Goal: Communication & Community: Answer question/provide support

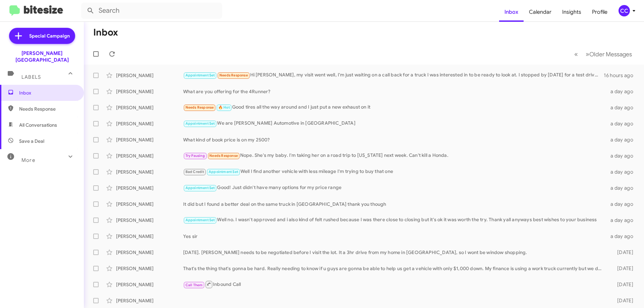
click at [45, 106] on span "Needs Response" at bounding box center [47, 109] width 57 height 7
type input "in:needs-response"
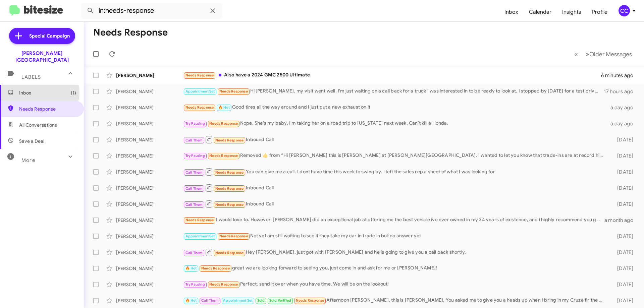
click at [30, 90] on span "Inbox (1)" at bounding box center [47, 93] width 57 height 7
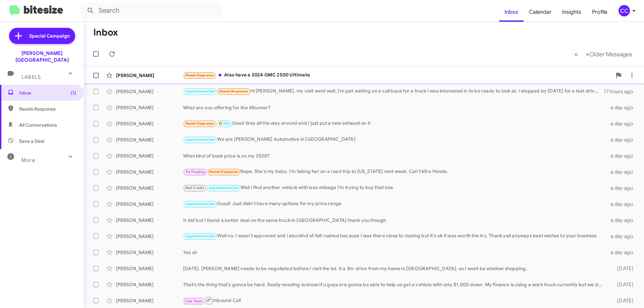
click at [134, 75] on div "[PERSON_NAME]" at bounding box center [149, 75] width 67 height 7
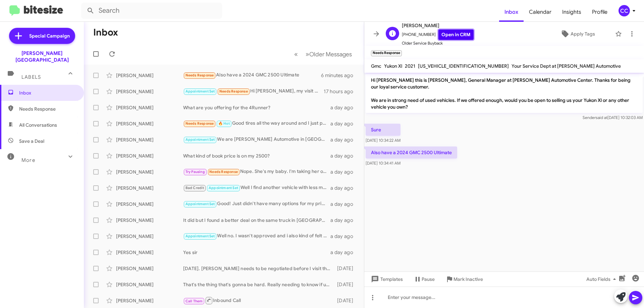
click at [452, 33] on link "Open in CRM" at bounding box center [455, 35] width 35 height 10
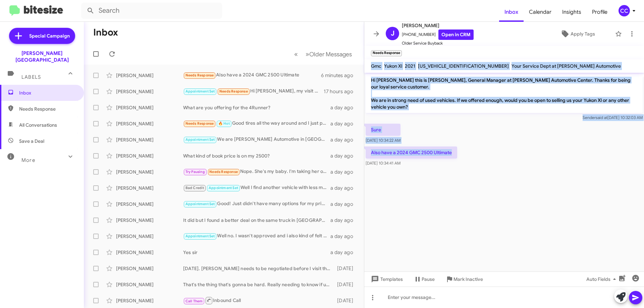
drag, startPoint x: 457, startPoint y: 152, endPoint x: 371, endPoint y: 65, distance: 121.6
click at [371, 65] on div "J [PERSON_NAME] [PHONE_NUMBER] Open in CRM Older Service Buyback Apply Tags Nee…" at bounding box center [504, 165] width 280 height 286
copy div "Gmc Yukon Xl 2021 [US_VEHICLE_IDENTIFICATION_NUMBER] Your Service Dept at [PERS…"
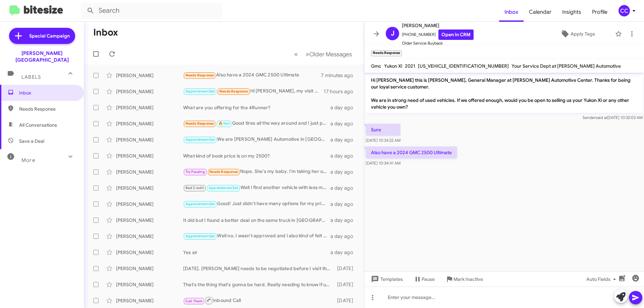
click at [485, 250] on cdk-virtual-scroll-viewport "Hi [PERSON_NAME] this is [PERSON_NAME], General Manager at [PERSON_NAME] Automo…" at bounding box center [504, 172] width 280 height 199
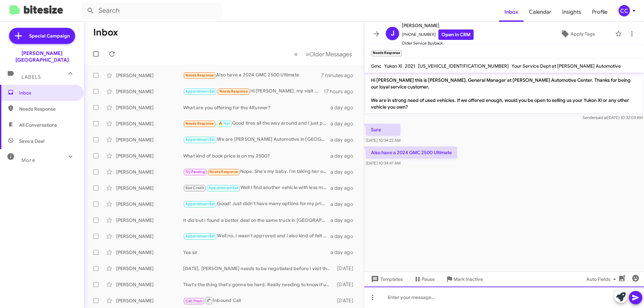
drag, startPoint x: 403, startPoint y: 304, endPoint x: 400, endPoint y: 301, distance: 4.0
click at [402, 304] on div at bounding box center [504, 297] width 280 height 21
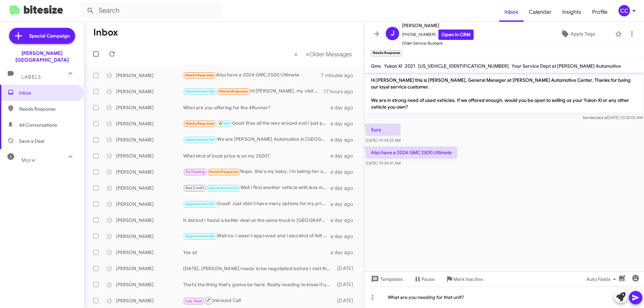
click at [630, 300] on button at bounding box center [635, 297] width 13 height 13
click at [45, 106] on span "Needs Response" at bounding box center [47, 109] width 57 height 7
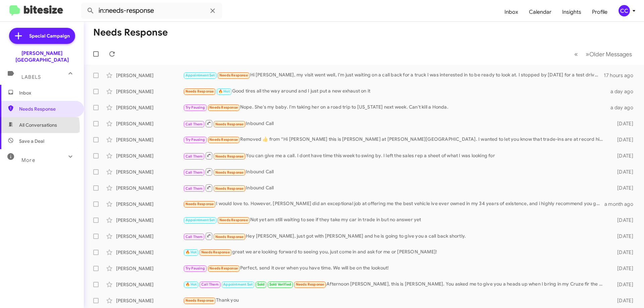
click at [33, 122] on span "All Conversations" at bounding box center [38, 125] width 38 height 7
type input "in:all-conversations"
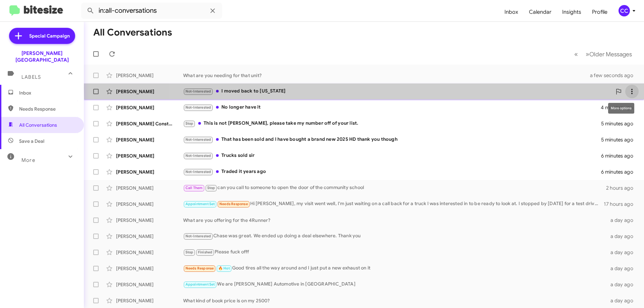
click at [628, 88] on icon at bounding box center [632, 92] width 8 height 8
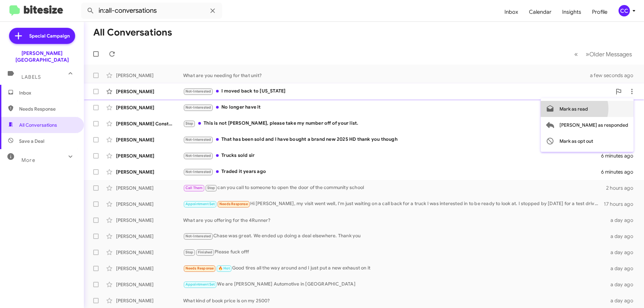
click at [588, 109] on span "Mark as read" at bounding box center [573, 109] width 28 height 16
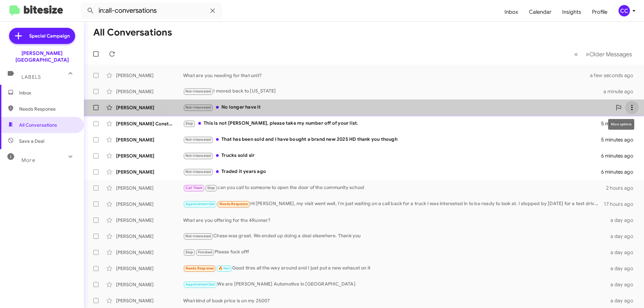
click at [628, 111] on icon at bounding box center [632, 108] width 8 height 8
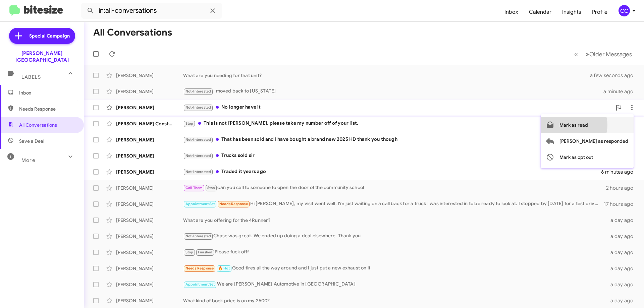
click at [588, 125] on span "Mark as read" at bounding box center [573, 125] width 28 height 16
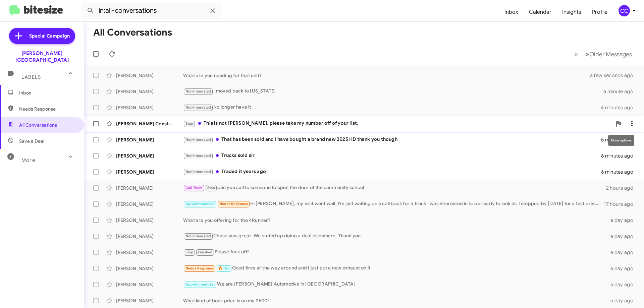
click at [628, 123] on icon at bounding box center [632, 124] width 8 height 8
click at [588, 141] on span "Mark as read" at bounding box center [573, 141] width 28 height 16
click at [629, 139] on icon at bounding box center [632, 140] width 8 height 8
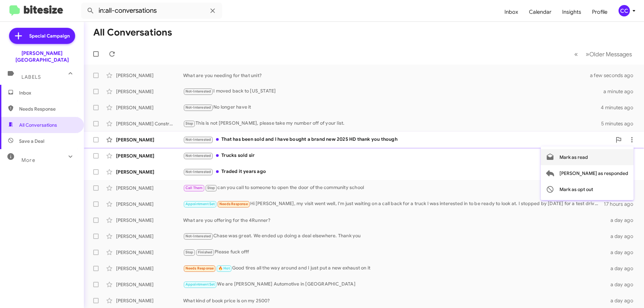
click at [588, 157] on span "Mark as read" at bounding box center [573, 157] width 28 height 16
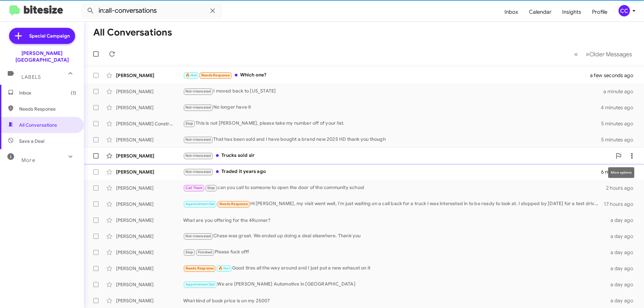
click at [628, 155] on icon at bounding box center [632, 156] width 8 height 8
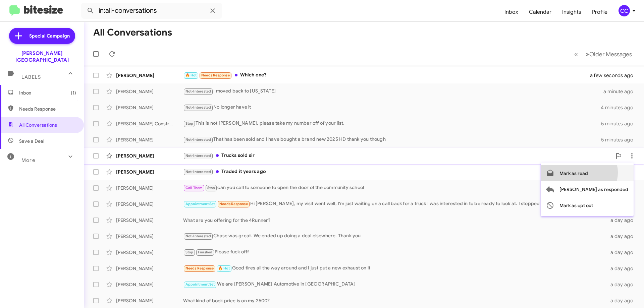
click at [588, 173] on span "Mark as read" at bounding box center [573, 173] width 28 height 16
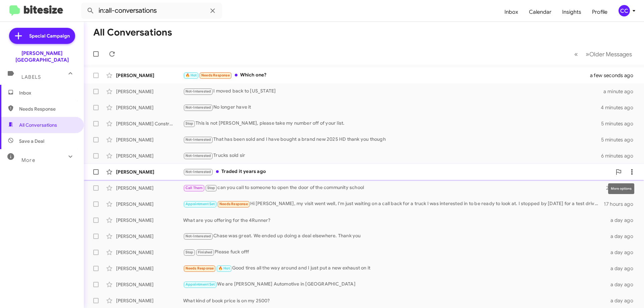
click at [628, 169] on icon at bounding box center [632, 172] width 8 height 8
click at [588, 191] on span "Mark as read" at bounding box center [573, 189] width 28 height 16
click at [134, 72] on div "[PERSON_NAME] 🔥 Hot Needs Response Which one? a few seconds ago" at bounding box center [363, 75] width 549 height 13
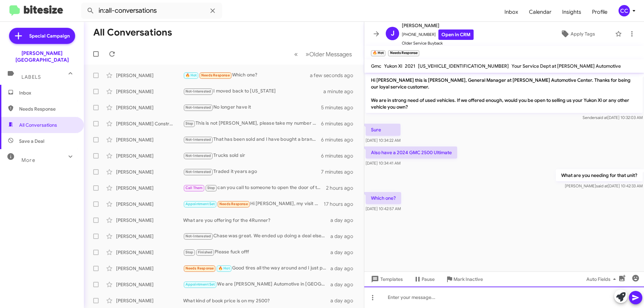
click at [399, 297] on div at bounding box center [504, 297] width 280 height 21
click at [456, 297] on div "We eould be interested in either or both" at bounding box center [504, 297] width 280 height 21
click at [485, 297] on div "We eould be interested in either unit or both" at bounding box center [504, 297] width 280 height 21
click at [399, 296] on div "We eould be interested in either unit or both." at bounding box center [504, 297] width 280 height 21
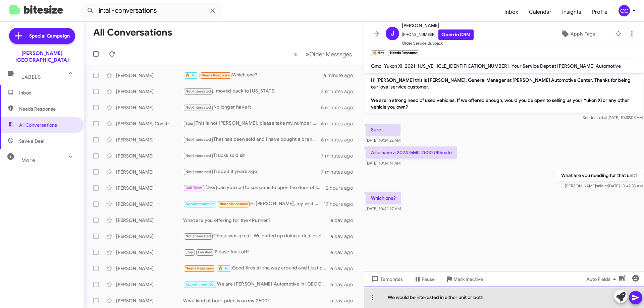
click at [500, 298] on div "We would be interested in either unit or both." at bounding box center [504, 297] width 280 height 21
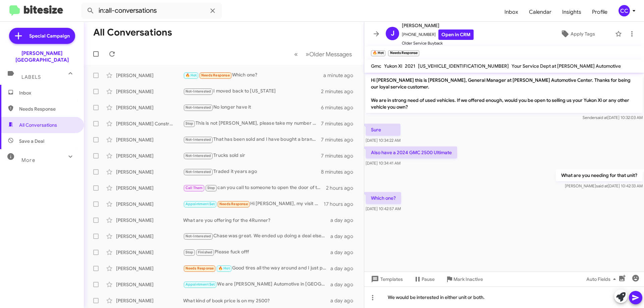
click at [637, 296] on icon at bounding box center [635, 298] width 8 height 8
click at [27, 90] on span "Inbox" at bounding box center [47, 93] width 57 height 7
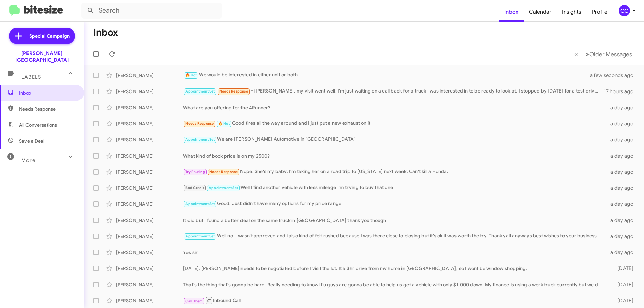
click at [40, 106] on span "Needs Response" at bounding box center [47, 109] width 57 height 7
type input "in:needs-response"
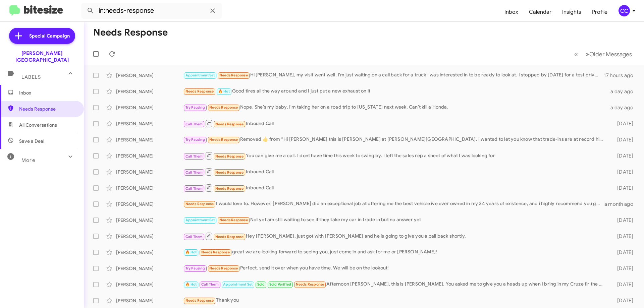
click at [26, 90] on span "Inbox" at bounding box center [47, 93] width 57 height 7
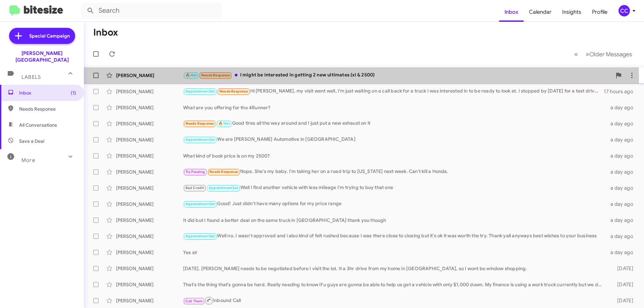
click at [131, 79] on div "[PERSON_NAME] 🔥 Hot Needs Response I might be interested in getting 2 new ultim…" at bounding box center [363, 75] width 549 height 13
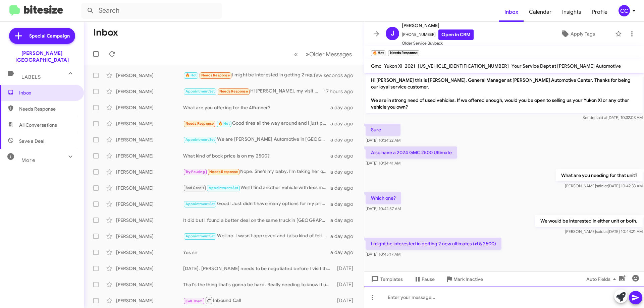
click at [405, 305] on div at bounding box center [504, 297] width 280 height 21
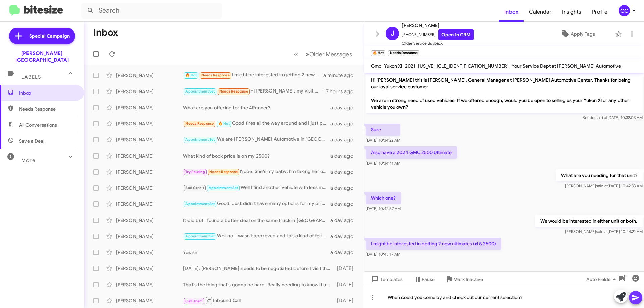
click at [638, 298] on icon at bounding box center [635, 298] width 8 height 8
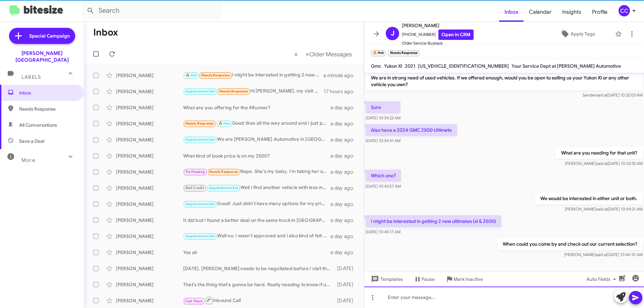
scroll to position [24, 0]
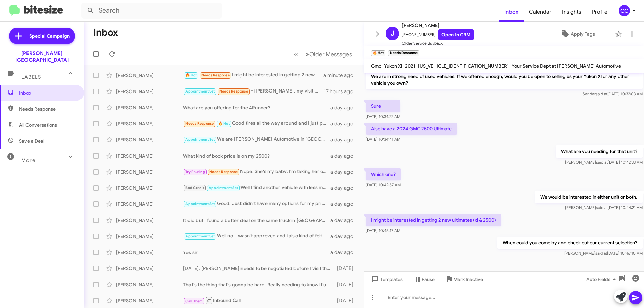
click at [467, 52] on div "J [PERSON_NAME] [PHONE_NUMBER] Open in CRM Older Service Buyback Apply Tags 🔥 H…" at bounding box center [504, 165] width 280 height 286
click at [451, 32] on link "Open in CRM" at bounding box center [455, 35] width 35 height 10
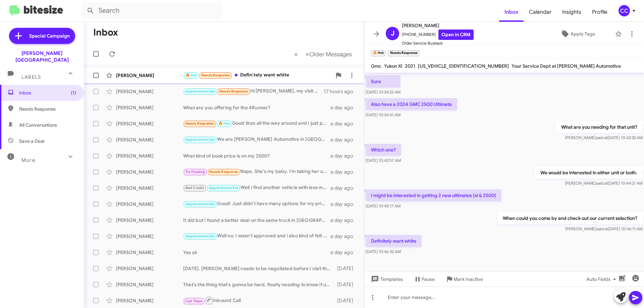
click at [131, 77] on div "[PERSON_NAME]" at bounding box center [149, 75] width 67 height 7
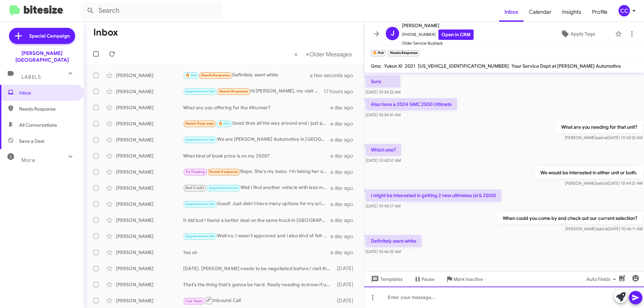
click at [392, 301] on div at bounding box center [504, 297] width 280 height 21
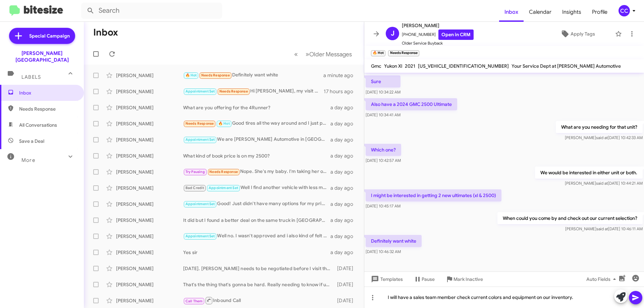
click at [634, 299] on icon at bounding box center [635, 298] width 6 height 6
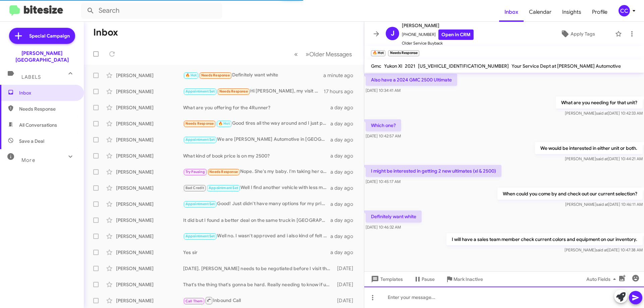
scroll to position [0, 0]
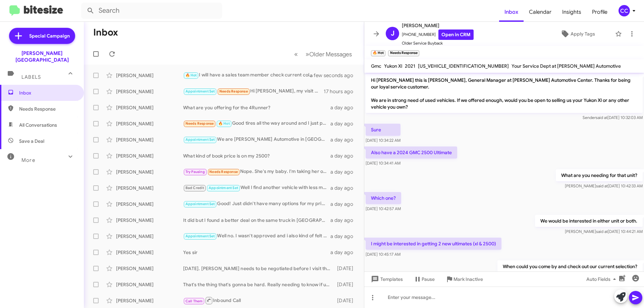
click at [36, 106] on span "Needs Response" at bounding box center [47, 109] width 57 height 7
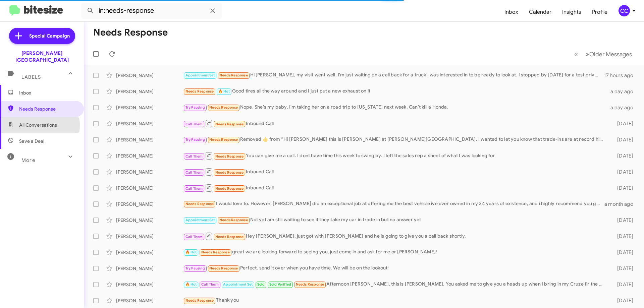
click at [38, 122] on span "All Conversations" at bounding box center [38, 125] width 38 height 7
type input "in:all-conversations"
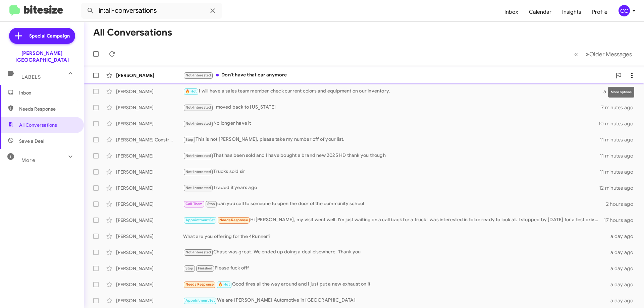
click at [628, 75] on icon at bounding box center [632, 75] width 8 height 8
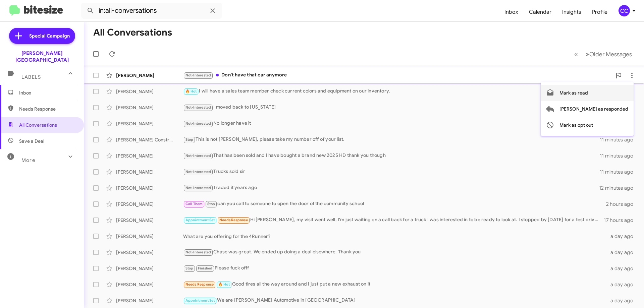
click at [588, 93] on span "Mark as read" at bounding box center [573, 93] width 28 height 16
